Goal: Task Accomplishment & Management: Complete application form

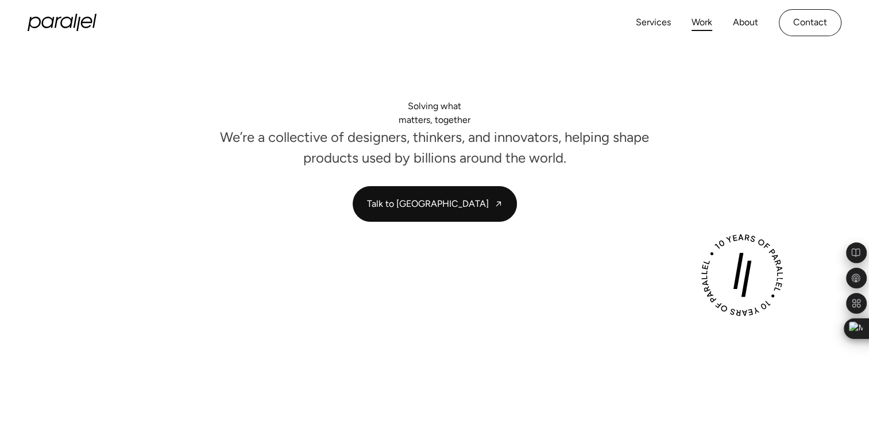
click at [698, 20] on link "Work" at bounding box center [701, 22] width 21 height 17
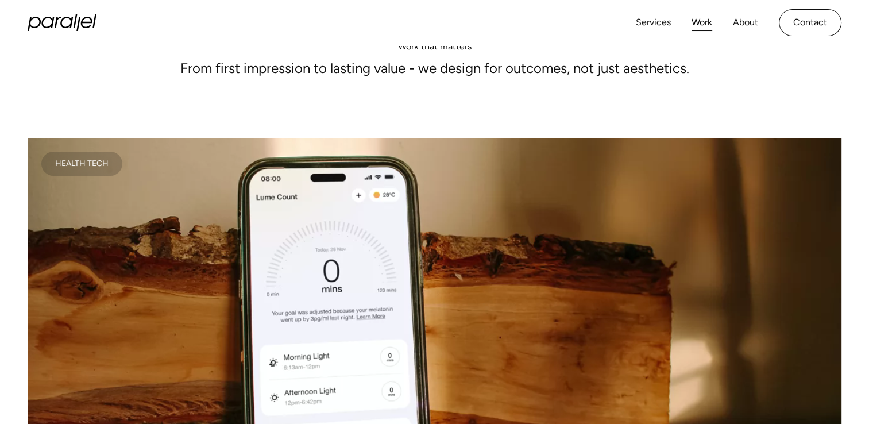
scroll to position [115, 0]
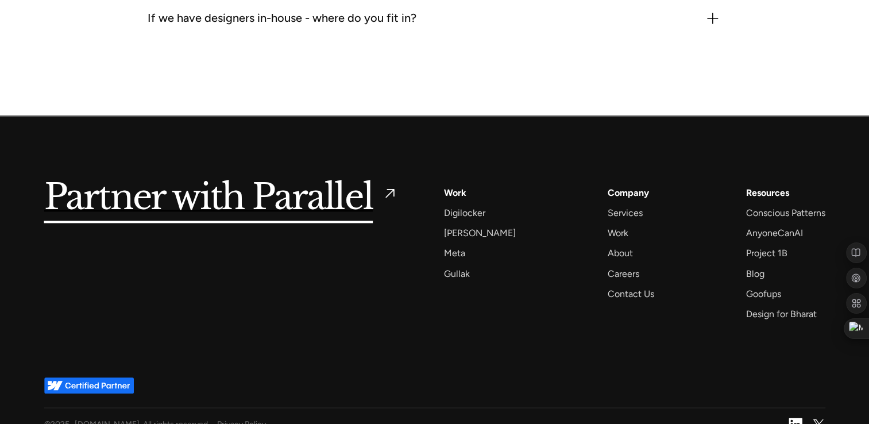
scroll to position [1543, 0]
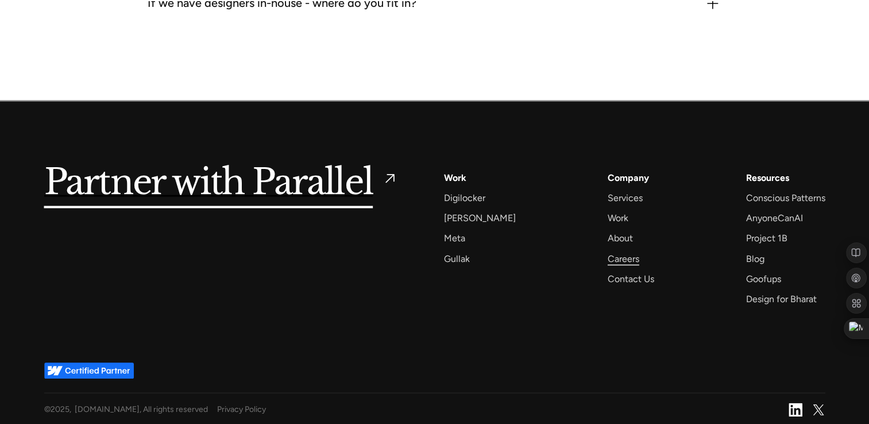
click at [607, 254] on div "Careers" at bounding box center [623, 259] width 32 height 16
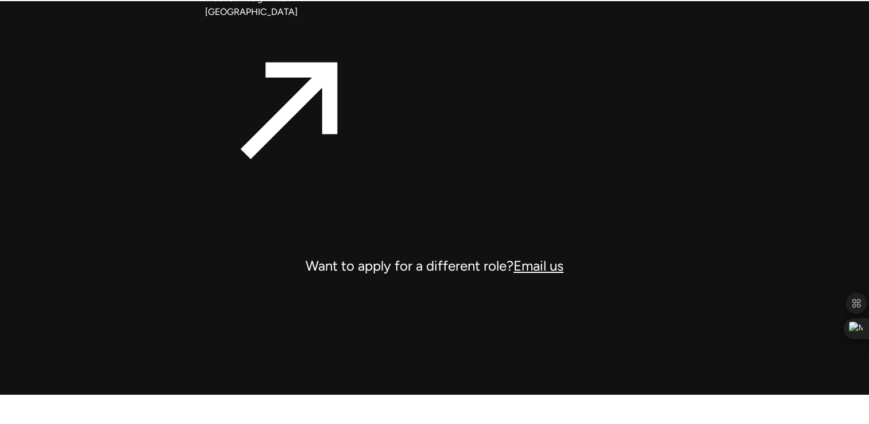
scroll to position [4134, 0]
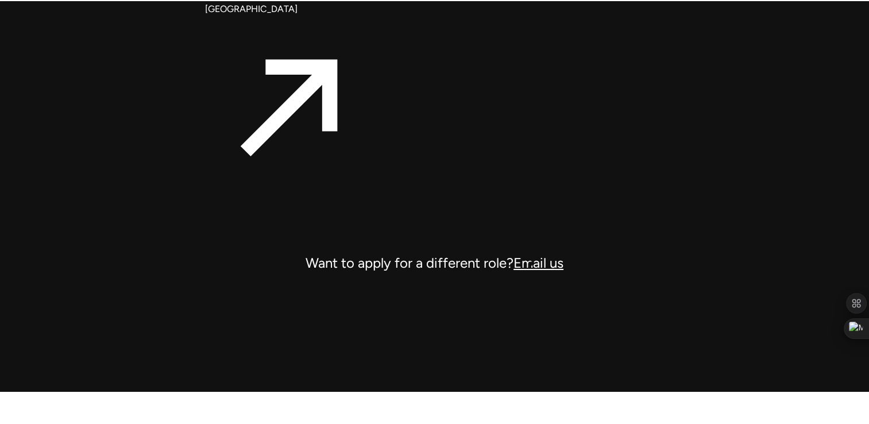
click at [533, 264] on link "Email us" at bounding box center [538, 262] width 50 height 17
click at [544, 258] on link "Email us" at bounding box center [538, 262] width 50 height 17
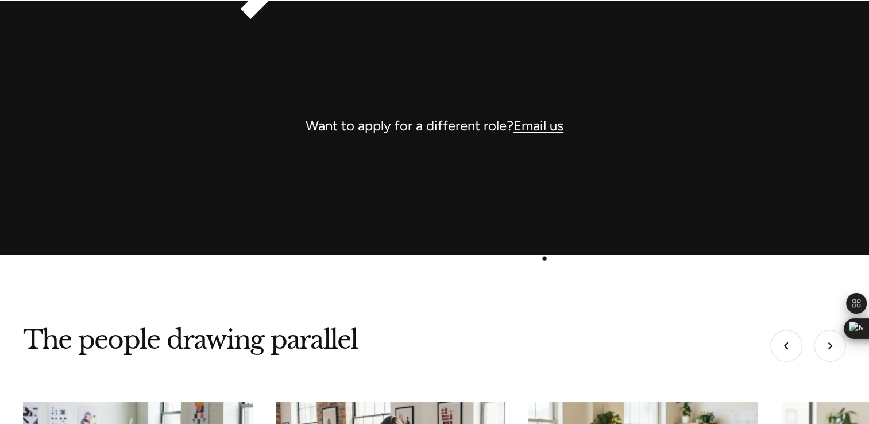
scroll to position [4306, 0]
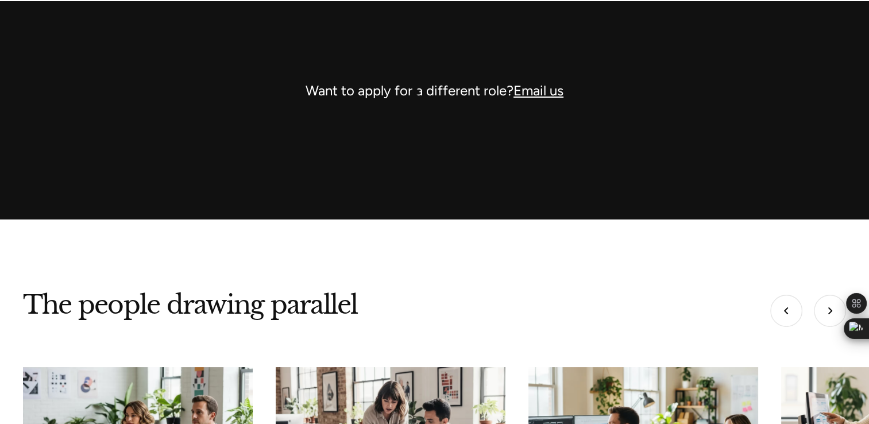
click at [414, 88] on div "Want to apply for a different role? Email us" at bounding box center [434, 91] width 459 height 28
click at [526, 99] on div "Want to apply for a different role? Email us" at bounding box center [434, 91] width 459 height 28
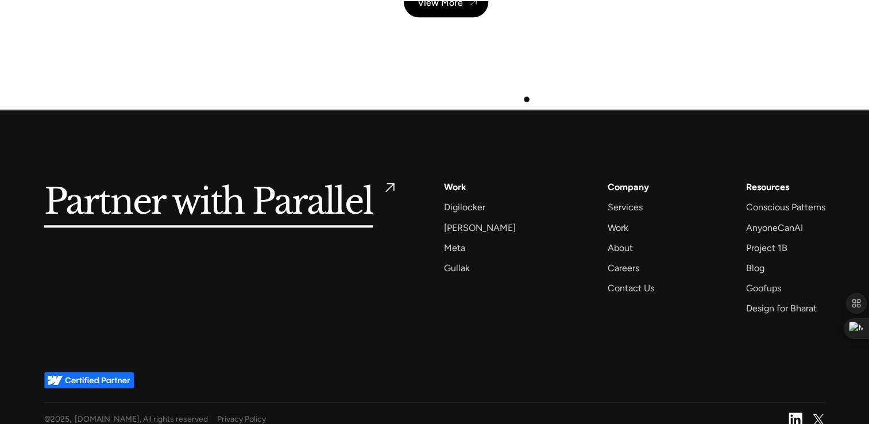
scroll to position [4953, 0]
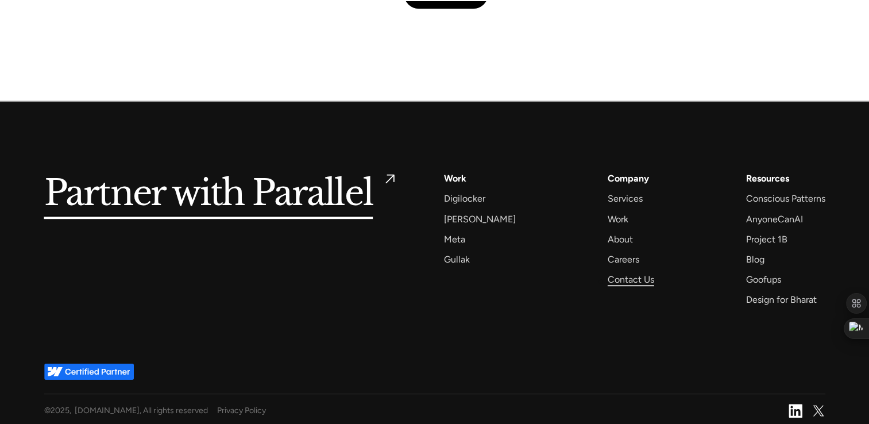
click at [607, 281] on div "Contact Us" at bounding box center [630, 280] width 47 height 16
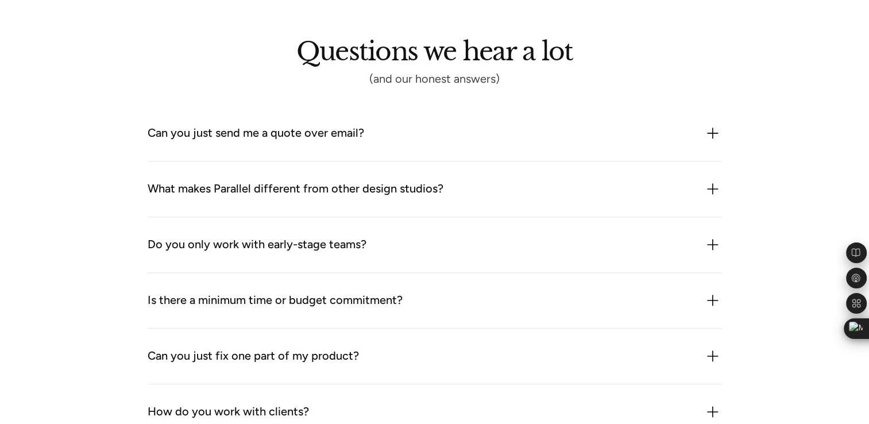
scroll to position [976, 0]
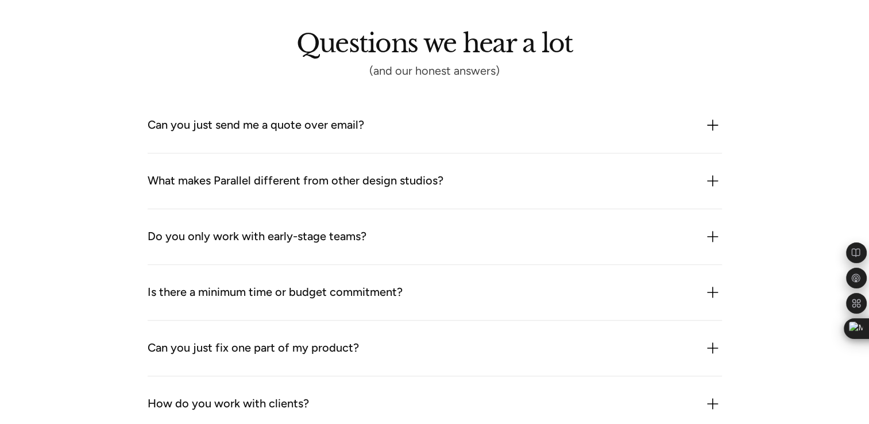
click at [711, 128] on img at bounding box center [712, 125] width 18 height 18
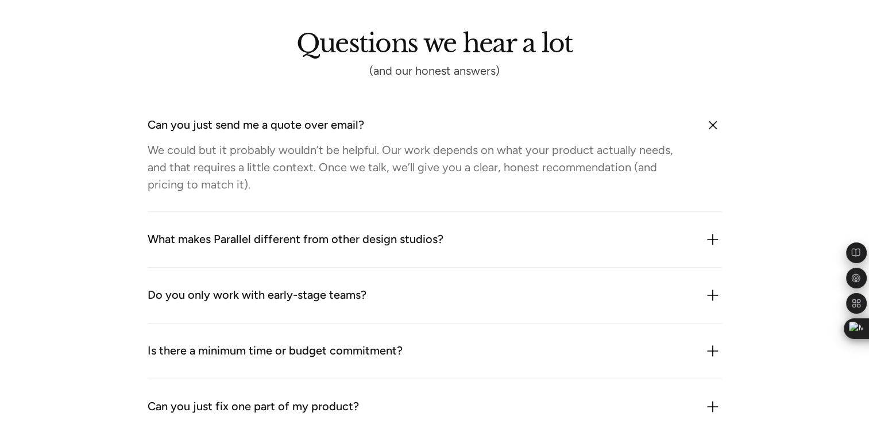
click at [711, 128] on img at bounding box center [712, 125] width 26 height 26
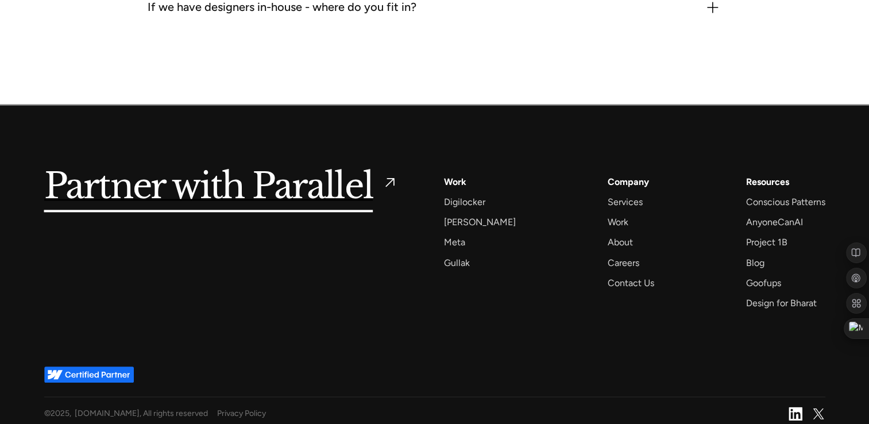
scroll to position [1543, 0]
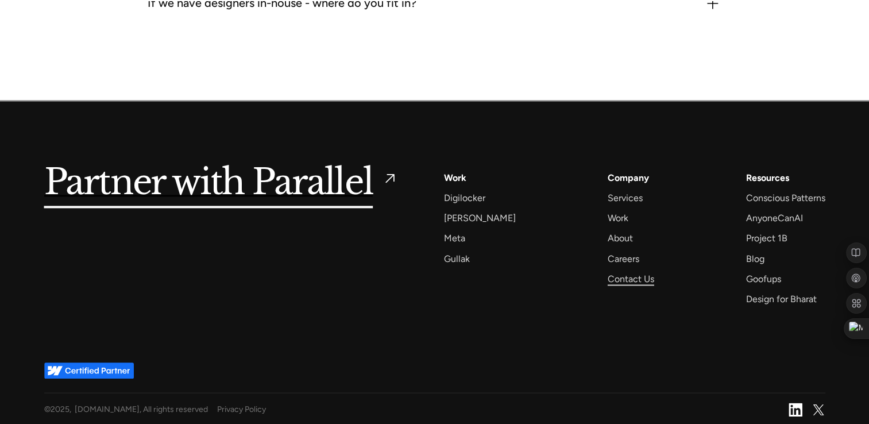
click at [634, 273] on div "Contact Us" at bounding box center [630, 279] width 47 height 16
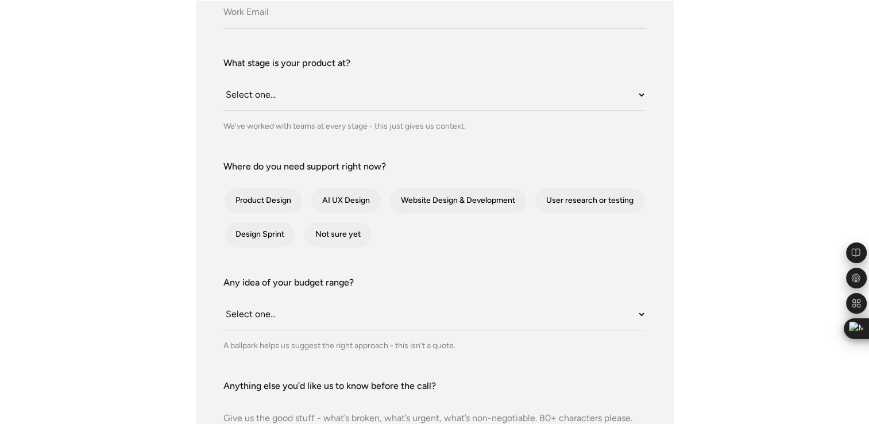
scroll to position [344, 0]
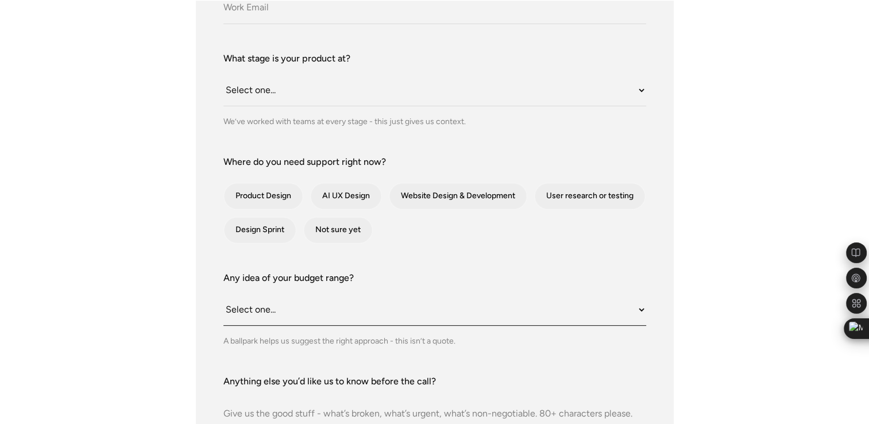
click at [609, 307] on select "Select one... Under $10K $10K–$25K $25K–$50K $50K+" at bounding box center [434, 310] width 423 height 32
click at [629, 303] on select "Select one... Under $10K $10K–$25K $25K–$50K $50K+" at bounding box center [434, 310] width 423 height 32
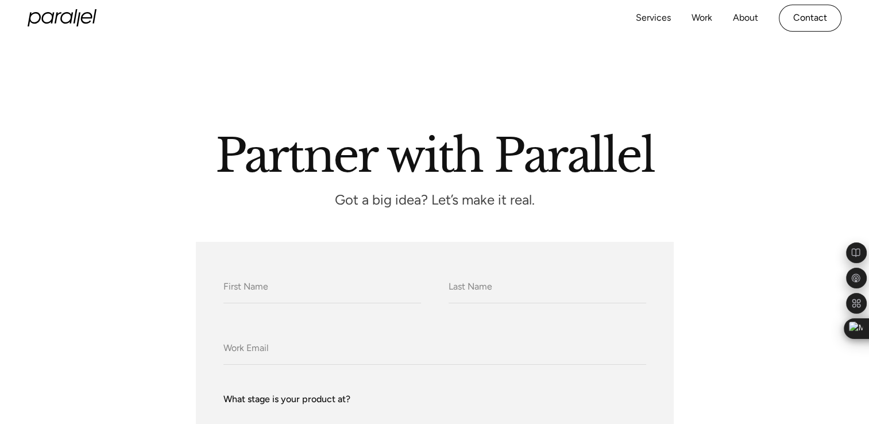
scroll to position [0, 0]
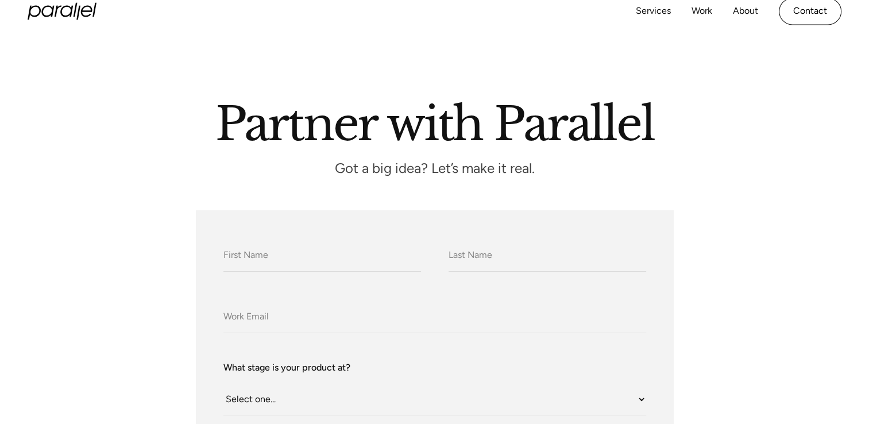
scroll to position [172, 0]
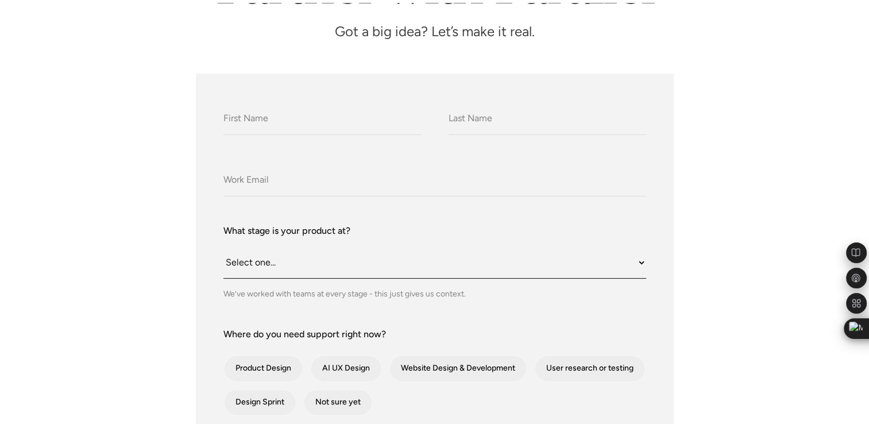
click at [402, 260] on select "Select one... Still an idea Building MVP Live with early users Scaling fast Som…" at bounding box center [434, 263] width 423 height 32
click at [387, 256] on select "Select one... Still an idea Building MVP Live with early users Scaling fast Som…" at bounding box center [434, 263] width 423 height 32
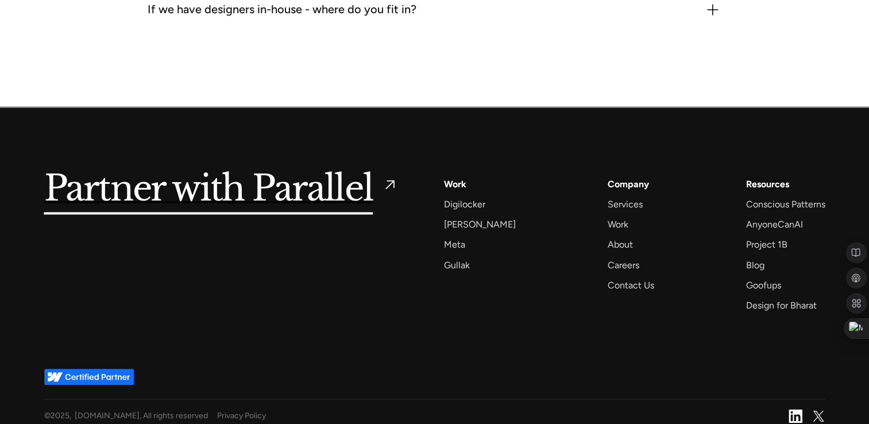
scroll to position [1543, 0]
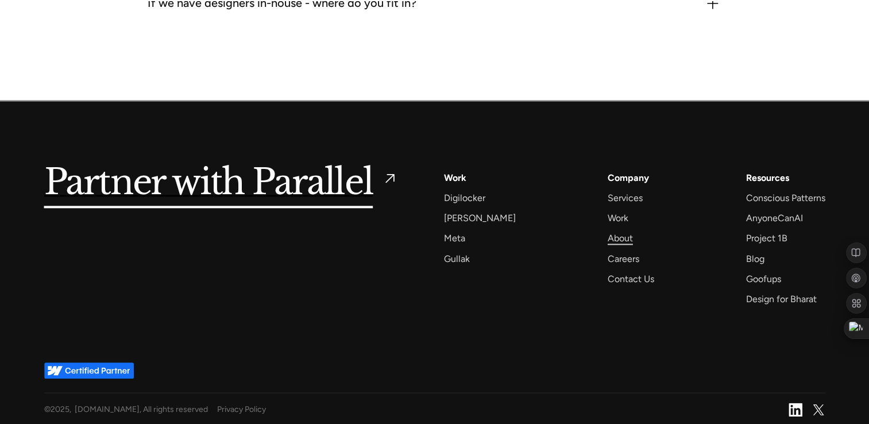
click at [609, 240] on div "About" at bounding box center [619, 238] width 25 height 16
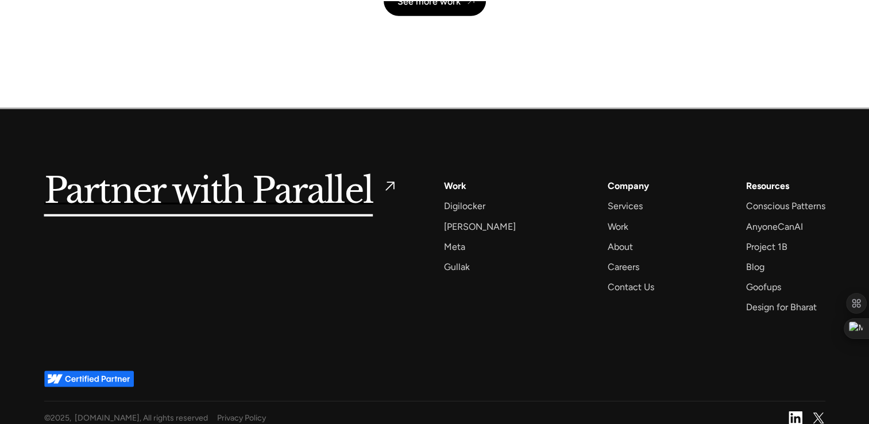
scroll to position [2774, 0]
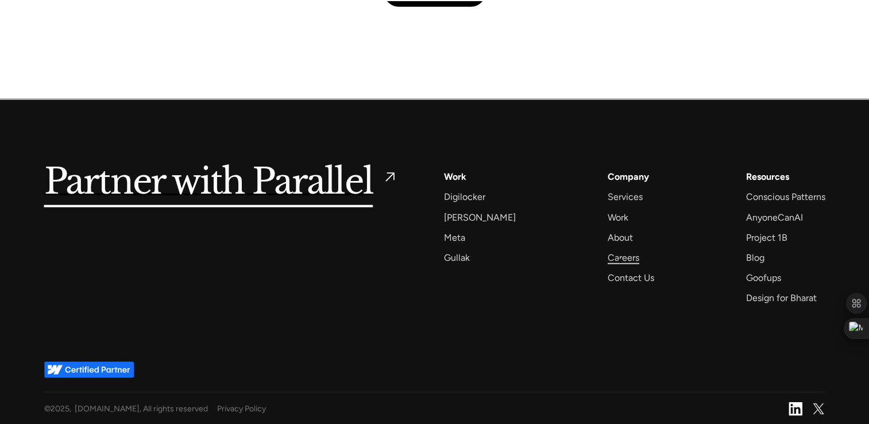
click at [620, 261] on div "Careers" at bounding box center [623, 258] width 32 height 16
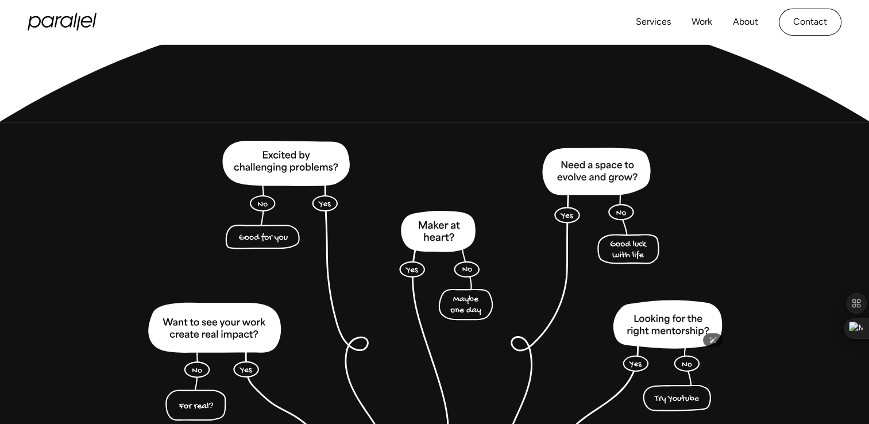
scroll to position [2641, 0]
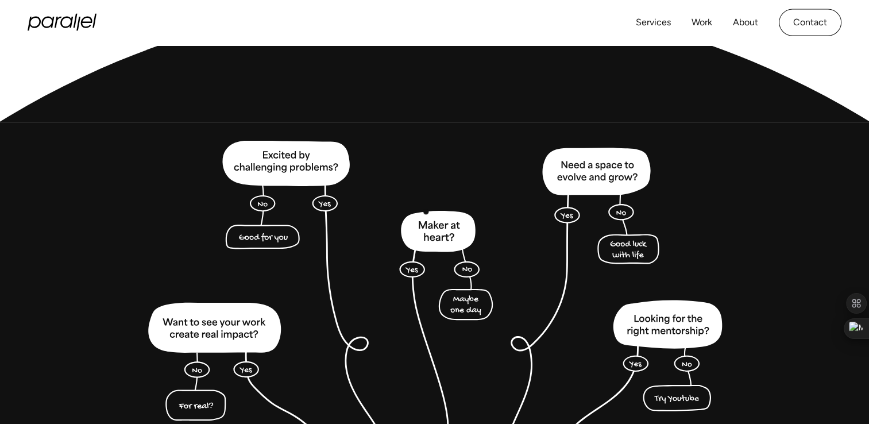
click at [440, 220] on img at bounding box center [435, 334] width 588 height 386
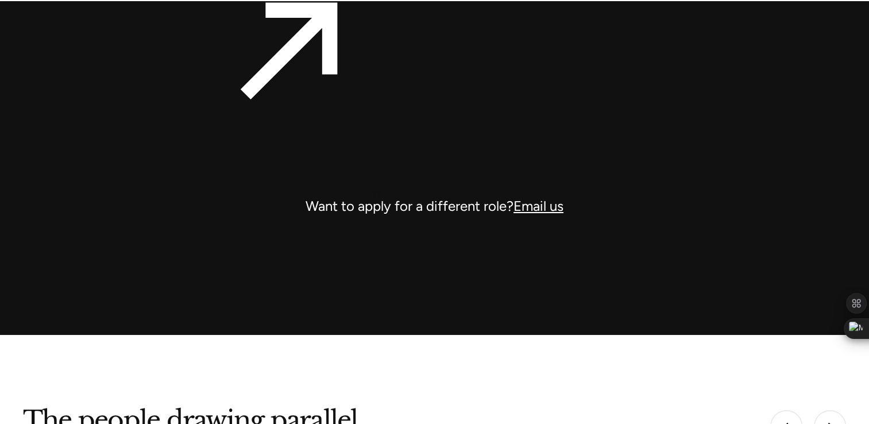
scroll to position [4191, 0]
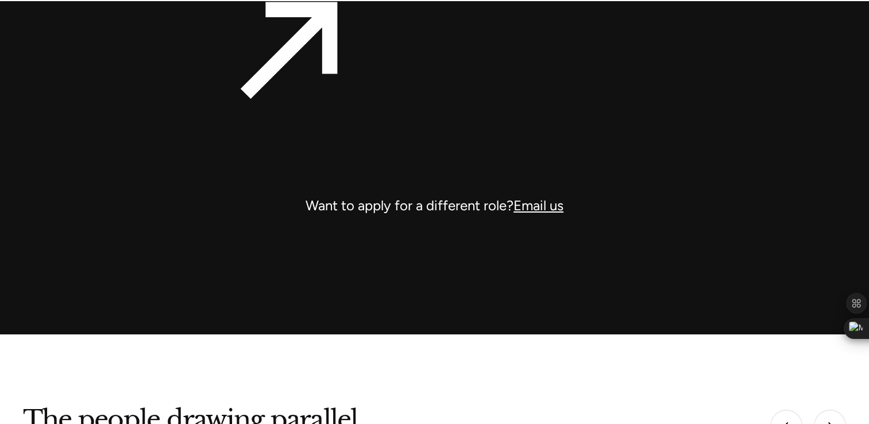
click at [550, 202] on link "Email us" at bounding box center [538, 205] width 50 height 17
